Goal: Transaction & Acquisition: Purchase product/service

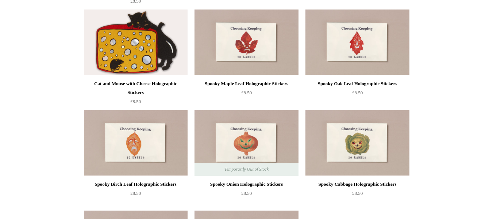
scroll to position [395, 0]
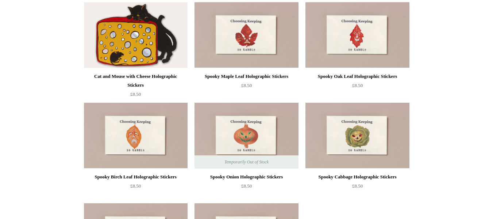
drag, startPoint x: 498, startPoint y: 47, endPoint x: 498, endPoint y: 147, distance: 99.7
click at [493, 147] on html "Menu Choosing Keeping * Shipping Information Shopping Basket (0) * ⤺ + +" at bounding box center [246, 13] width 493 height 815
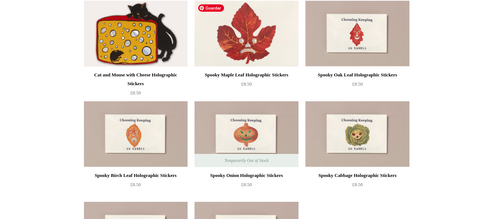
click at [234, 39] on img at bounding box center [247, 34] width 104 height 66
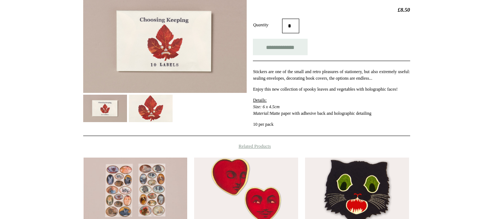
scroll to position [123, 0]
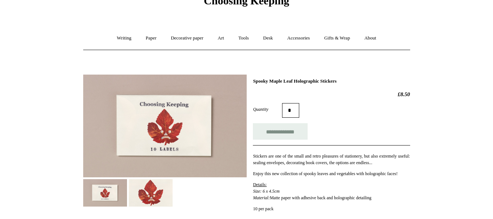
click at [493, 49] on html "Menu Choosing Keeping * Shipping Information Shopping Basket (0) * ⤺ + +" at bounding box center [246, 207] width 493 height 490
